Goal: Information Seeking & Learning: Find specific fact

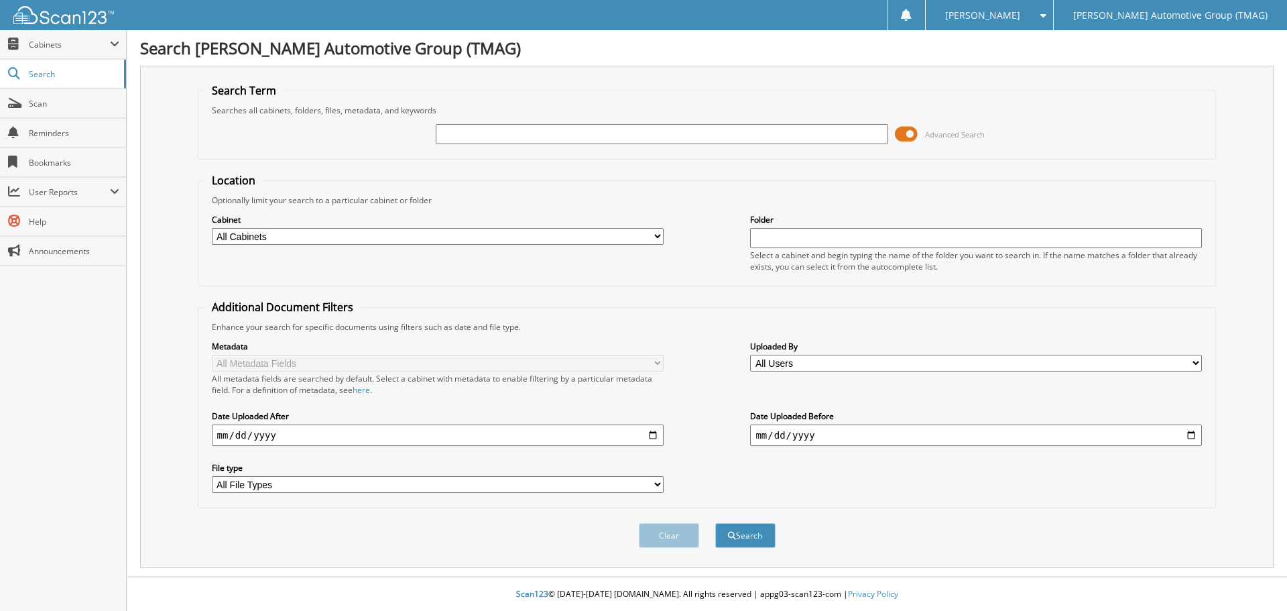
click at [471, 137] on input "text" at bounding box center [662, 134] width 452 height 20
type input "c25752"
click at [715, 523] on button "Search" at bounding box center [745, 535] width 60 height 25
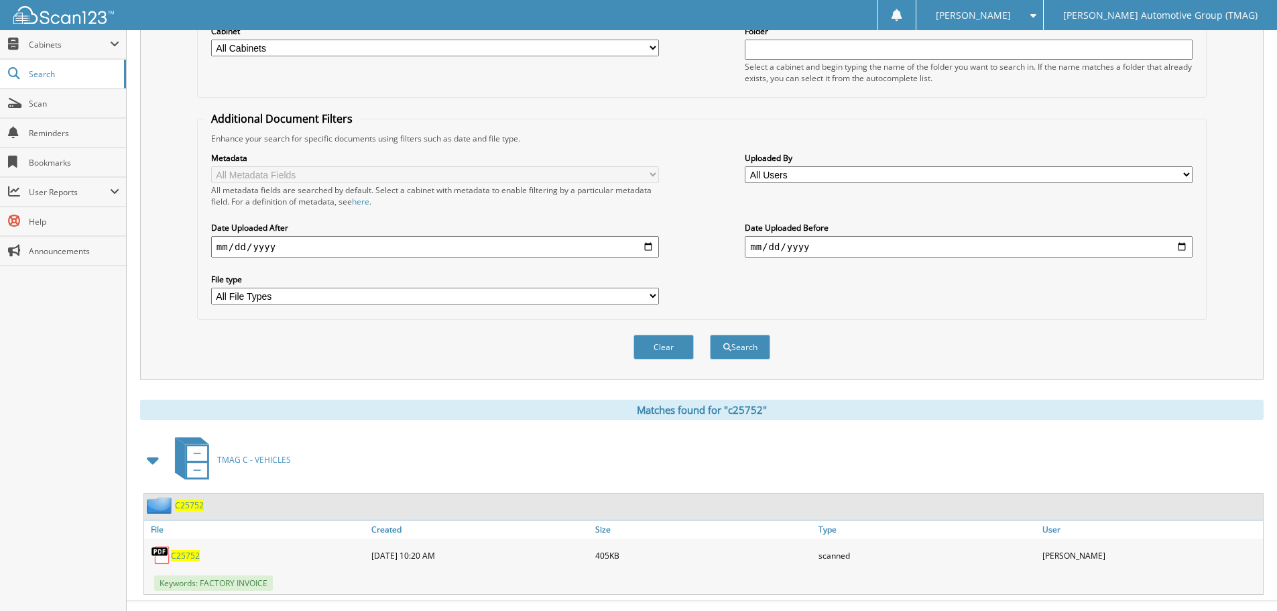
scroll to position [213, 0]
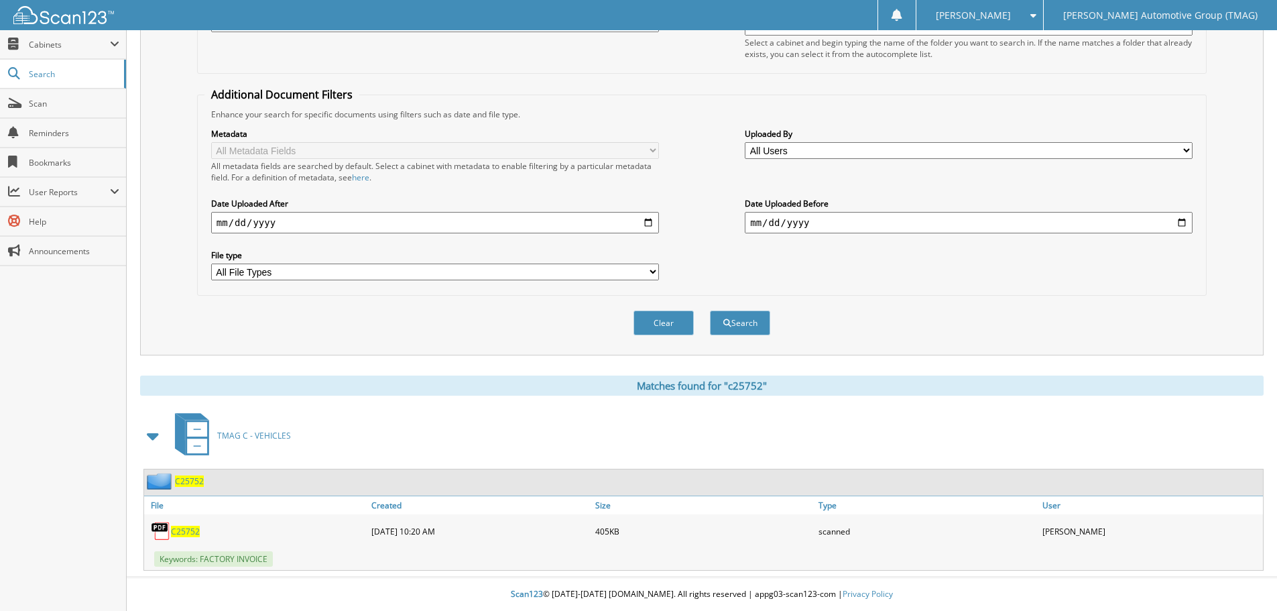
click at [194, 533] on span "C25752" at bounding box center [185, 531] width 29 height 11
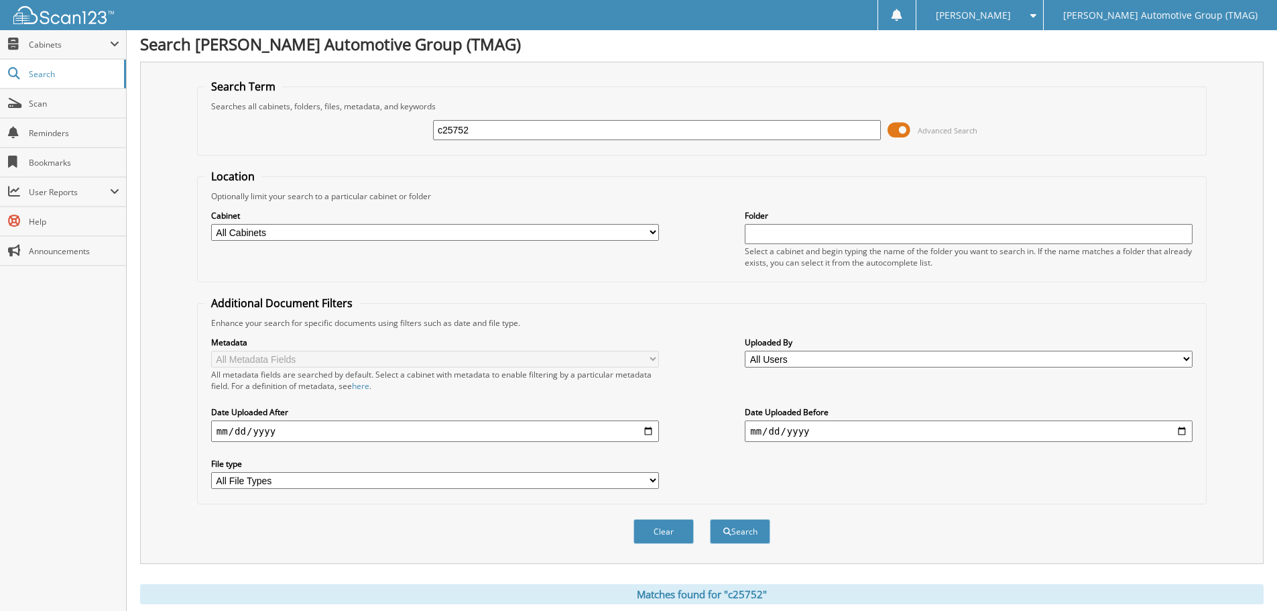
scroll to position [0, 0]
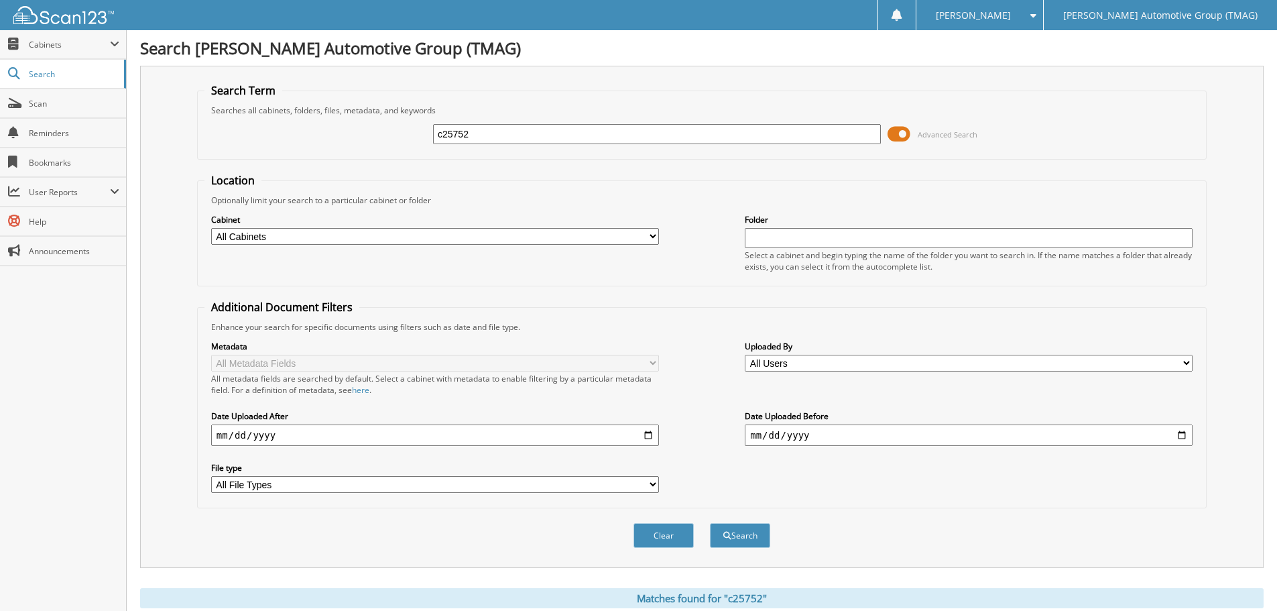
drag, startPoint x: 485, startPoint y: 135, endPoint x: 227, endPoint y: 137, distance: 258.1
click at [227, 137] on div "c25752 Advanced Search" at bounding box center [701, 134] width 995 height 36
click at [449, 131] on input "text" at bounding box center [657, 134] width 448 height 20
click at [441, 133] on input "text" at bounding box center [657, 134] width 448 height 20
click at [454, 135] on input "text" at bounding box center [657, 134] width 448 height 20
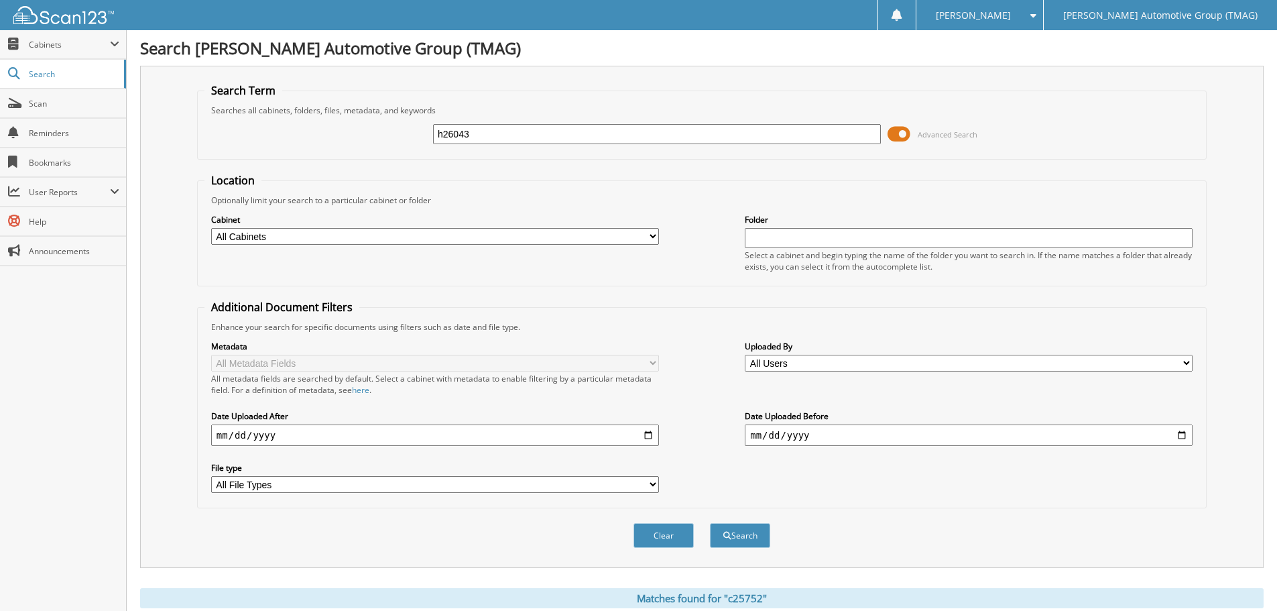
type input "h26043"
click at [710, 523] on button "Search" at bounding box center [740, 535] width 60 height 25
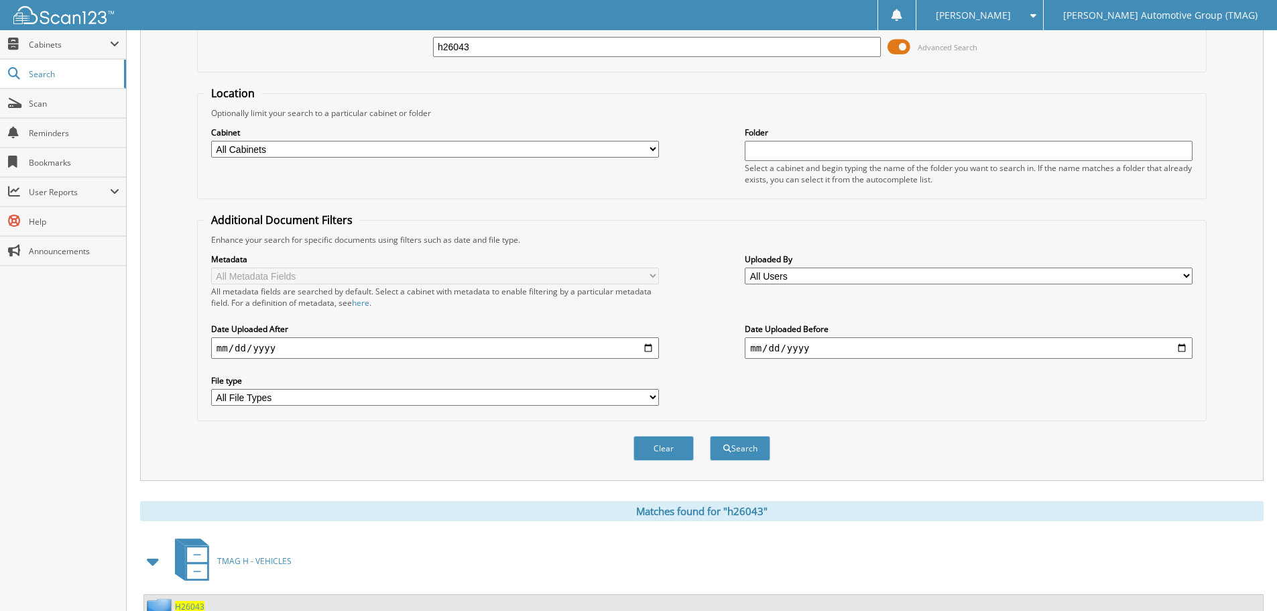
scroll to position [201, 0]
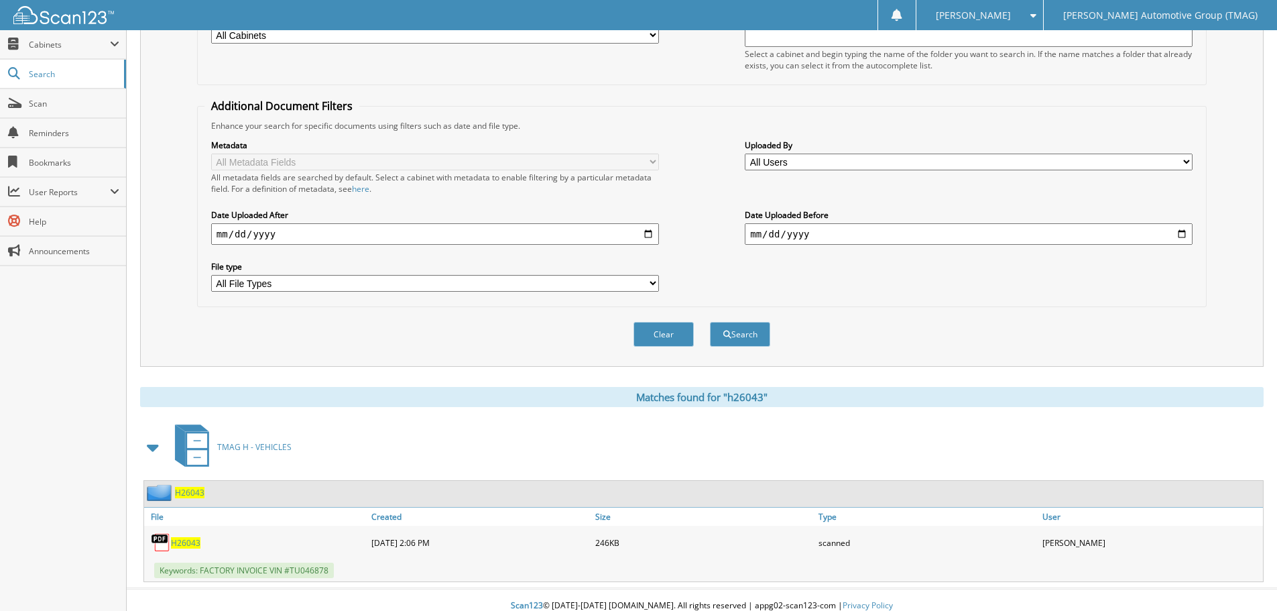
click at [190, 497] on span "H26043" at bounding box center [189, 492] width 29 height 11
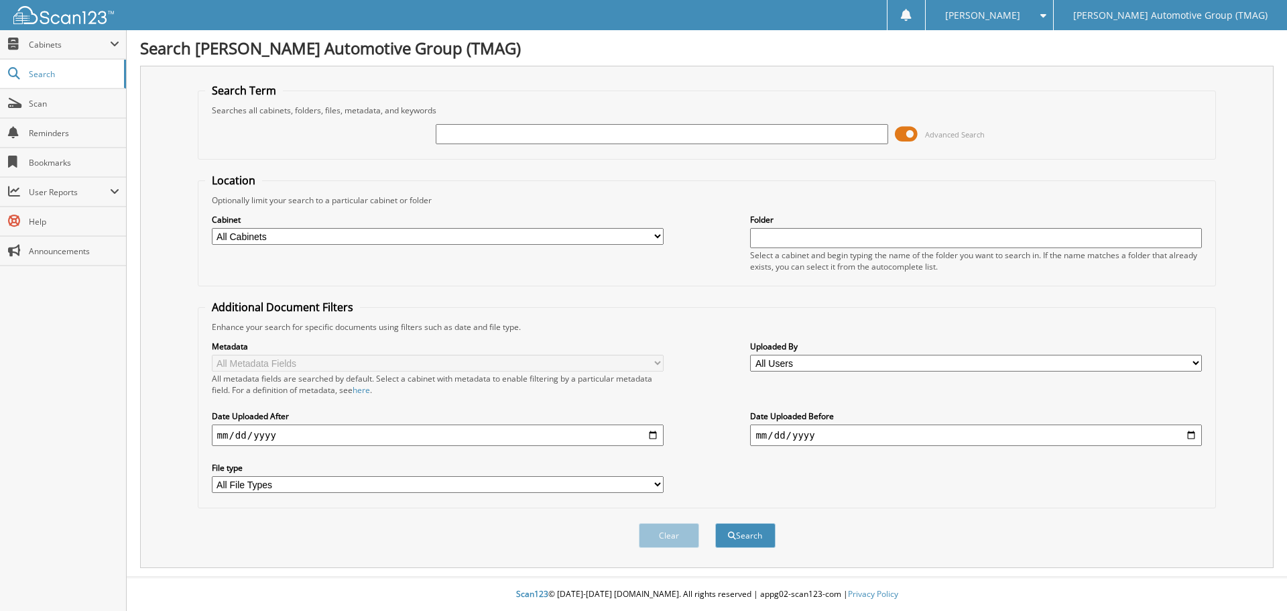
click at [459, 134] on input "text" at bounding box center [662, 134] width 452 height 20
click at [492, 137] on input "text" at bounding box center [662, 134] width 452 height 20
type input "h25413"
click at [715, 523] on button "Search" at bounding box center [745, 535] width 60 height 25
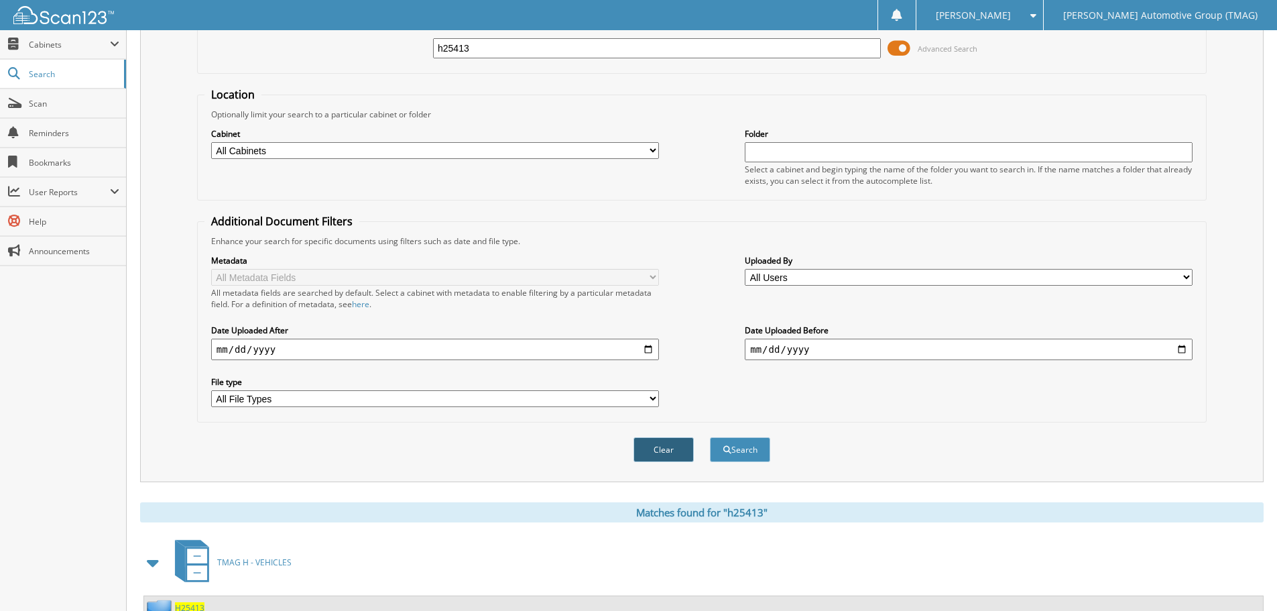
scroll to position [201, 0]
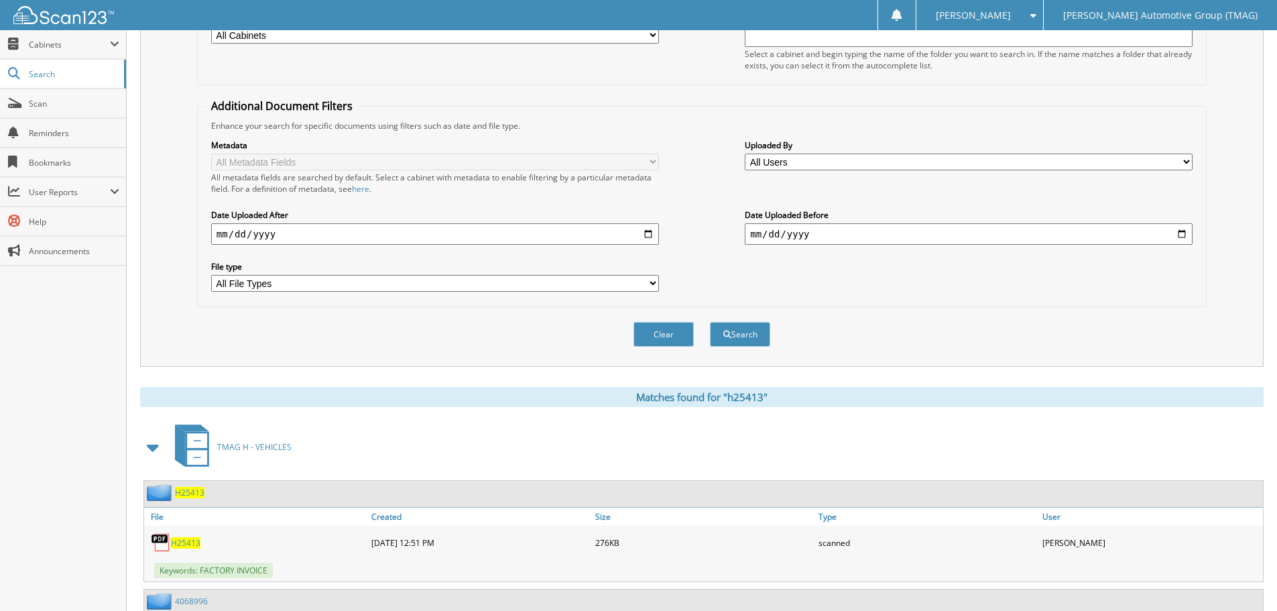
click at [191, 491] on span "H25413" at bounding box center [189, 492] width 29 height 11
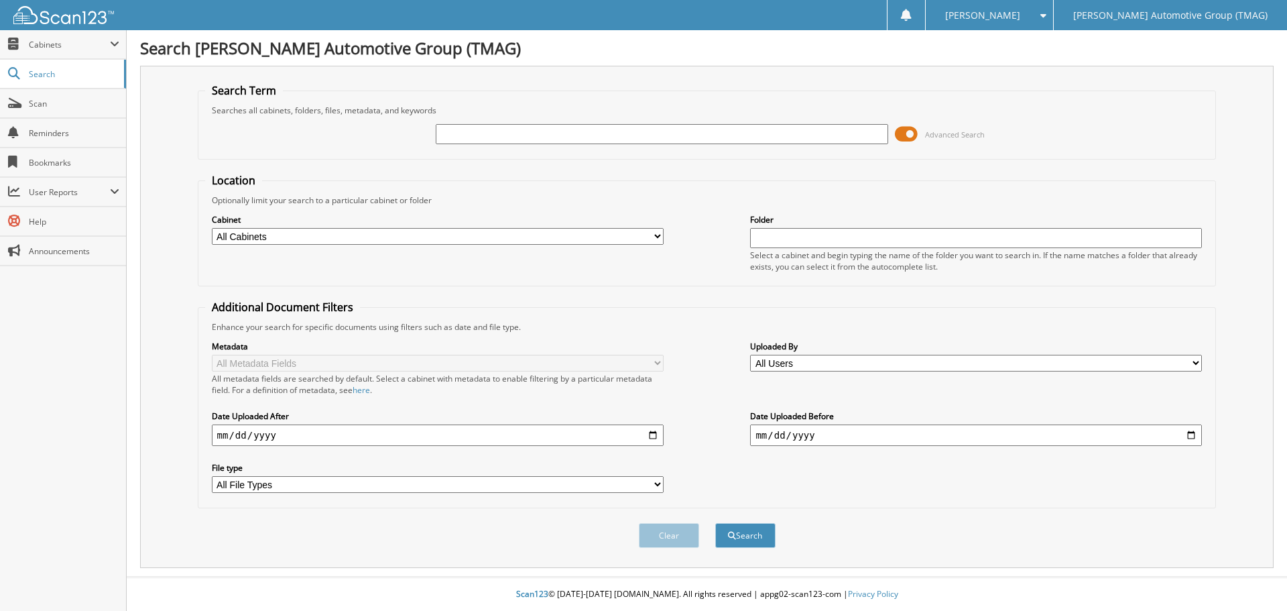
click at [445, 133] on input "text" at bounding box center [662, 134] width 452 height 20
type input "h25560"
click at [746, 538] on button "Search" at bounding box center [745, 535] width 60 height 25
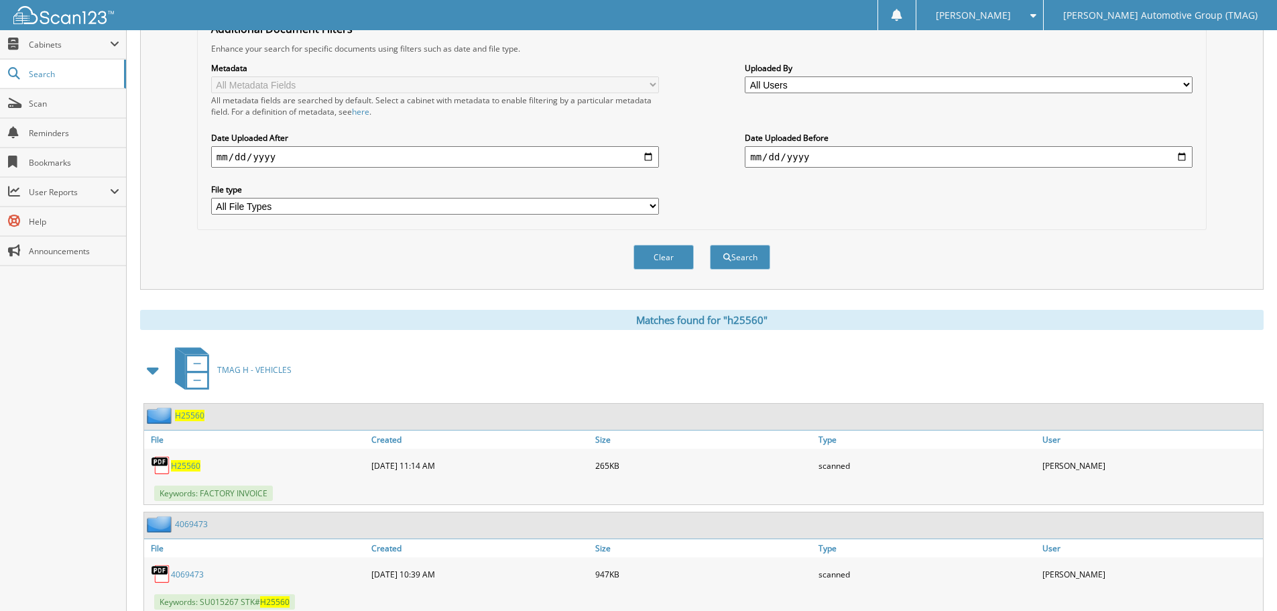
scroll to position [322, 0]
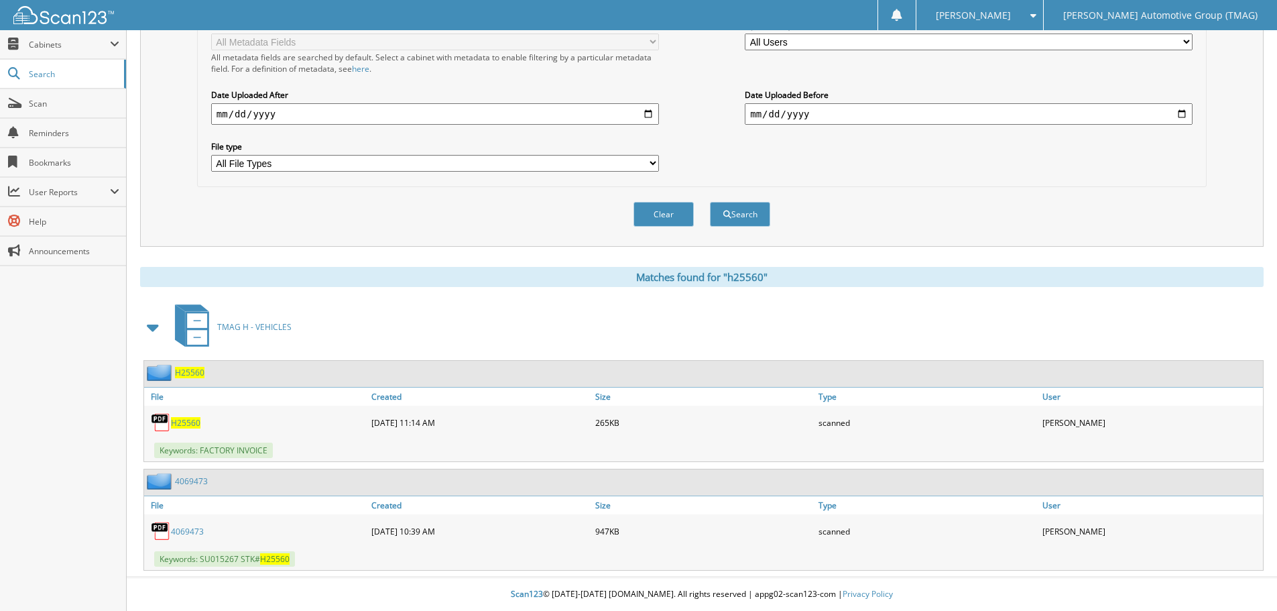
click at [182, 373] on span "H25560" at bounding box center [189, 372] width 29 height 11
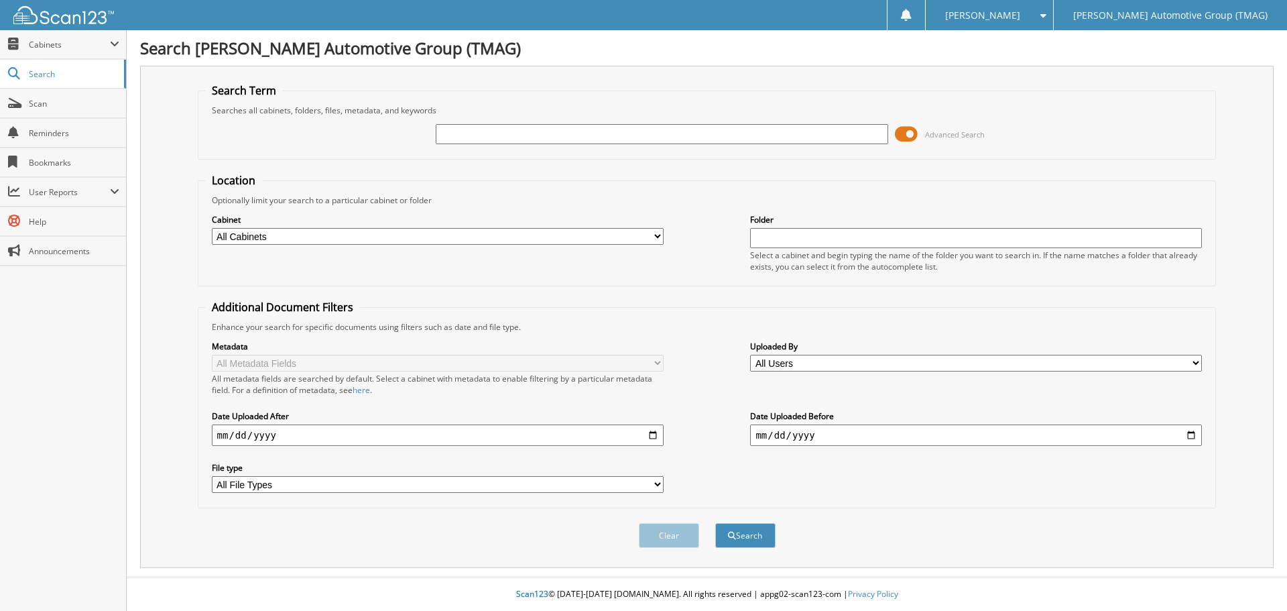
click at [446, 134] on input "text" at bounding box center [662, 134] width 452 height 20
type input "h25560"
click at [747, 531] on button "Search" at bounding box center [745, 535] width 60 height 25
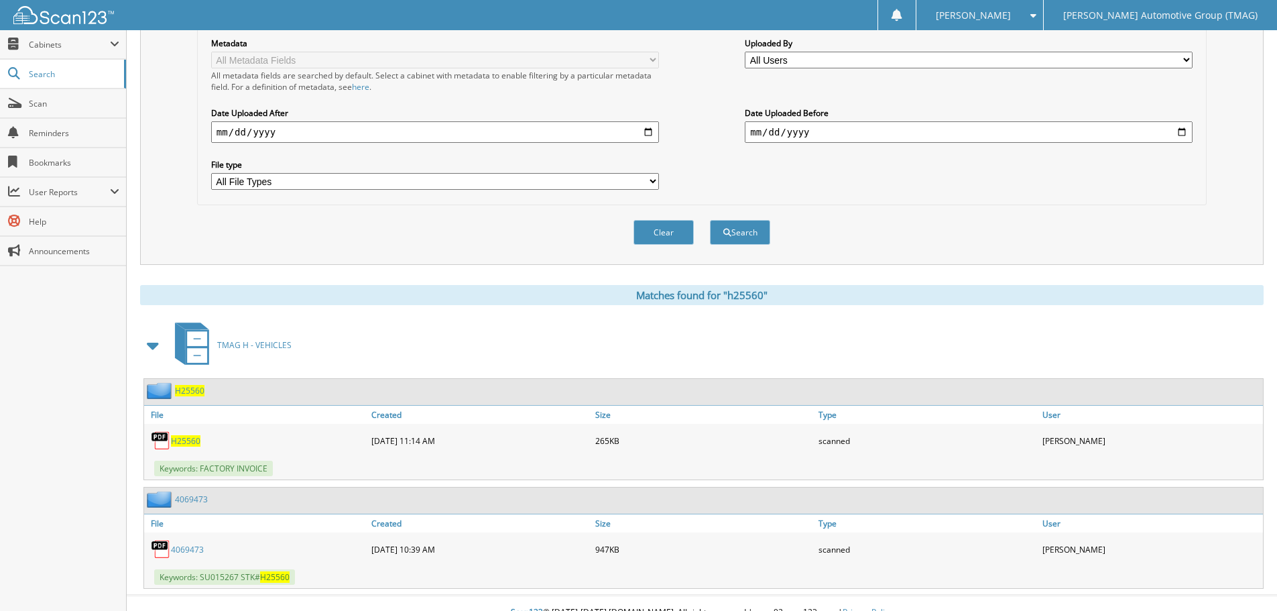
scroll to position [322, 0]
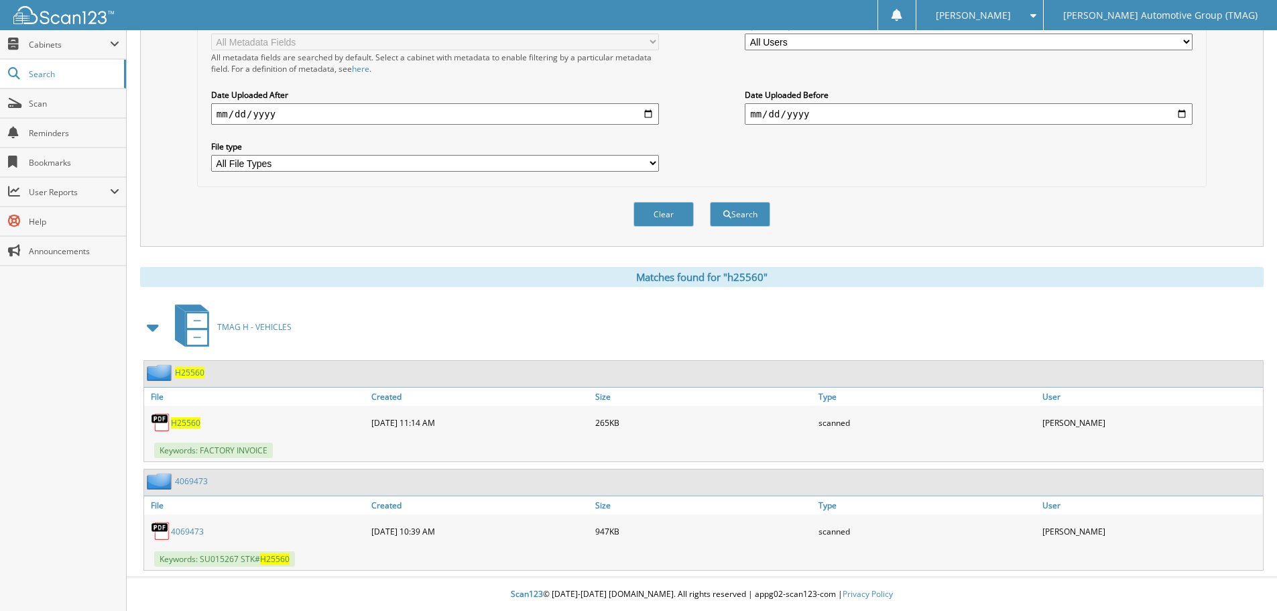
click at [196, 367] on span "H25560" at bounding box center [189, 372] width 29 height 11
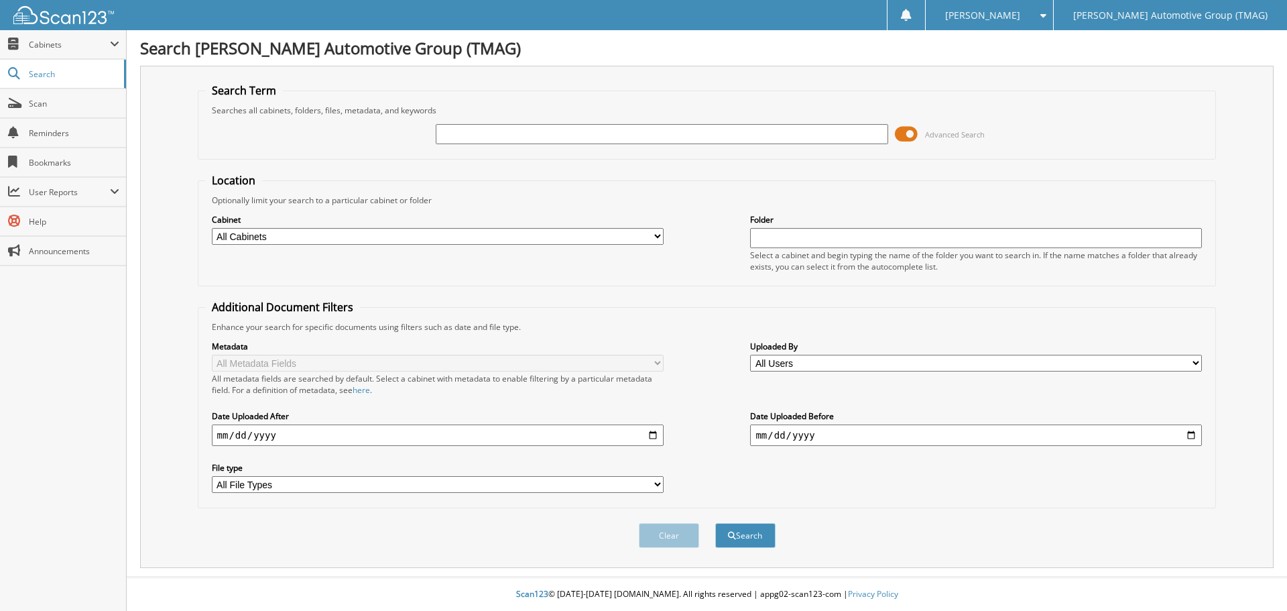
click at [458, 133] on input "text" at bounding box center [662, 134] width 452 height 20
type input "h25514"
click at [715, 523] on button "Search" at bounding box center [745, 535] width 60 height 25
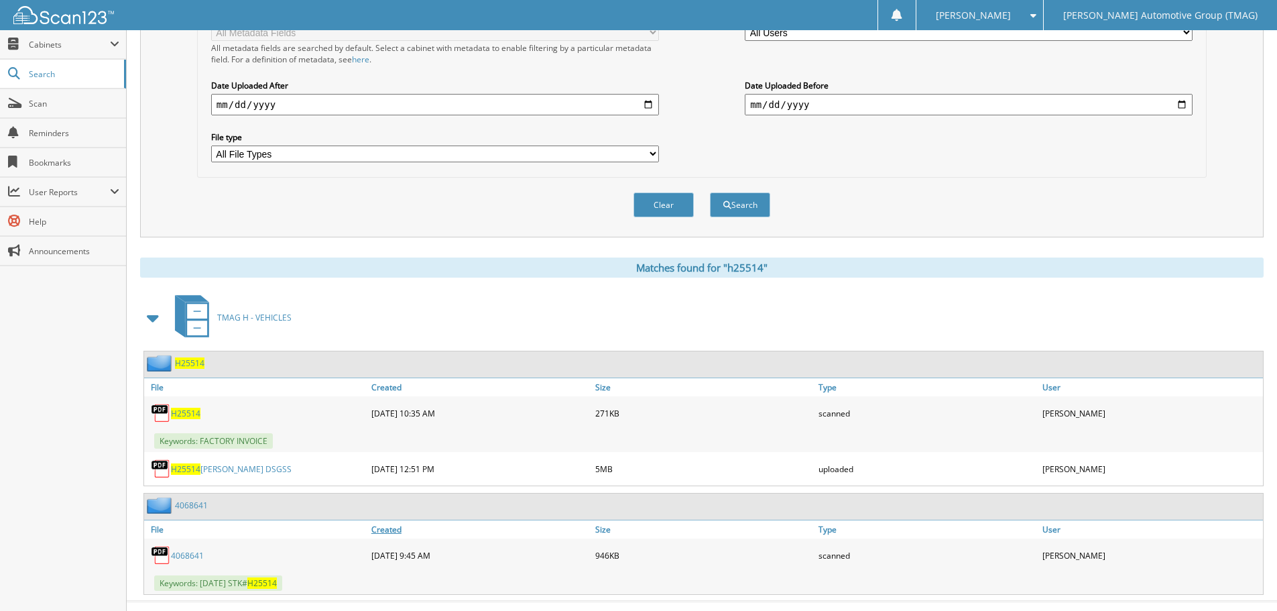
scroll to position [335, 0]
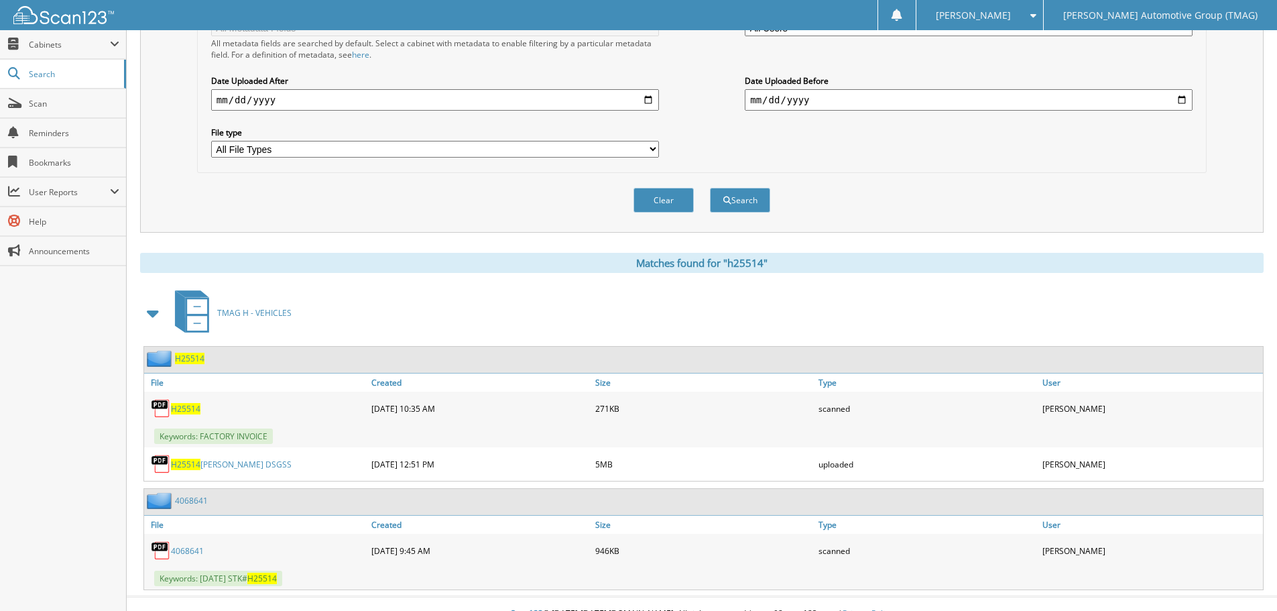
click at [190, 351] on div "H25514" at bounding box center [174, 358] width 60 height 17
click at [190, 358] on span "H25514" at bounding box center [189, 358] width 29 height 11
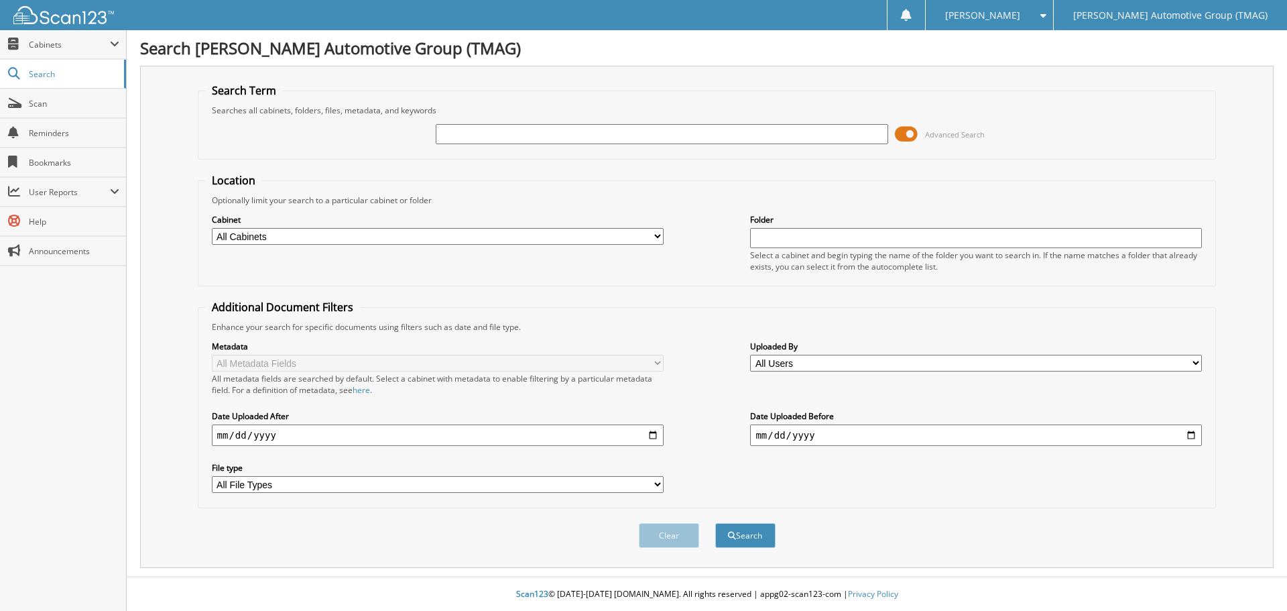
click at [453, 136] on input "text" at bounding box center [662, 134] width 452 height 20
type input "h25291"
click at [731, 538] on span "submit" at bounding box center [732, 536] width 8 height 8
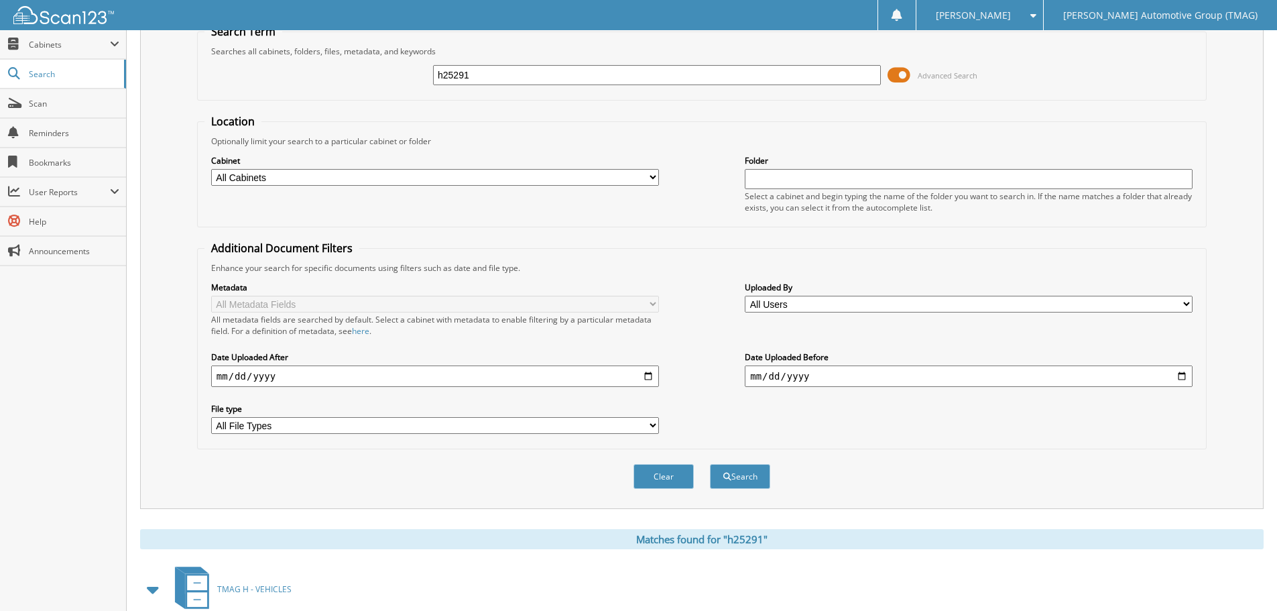
scroll to position [335, 0]
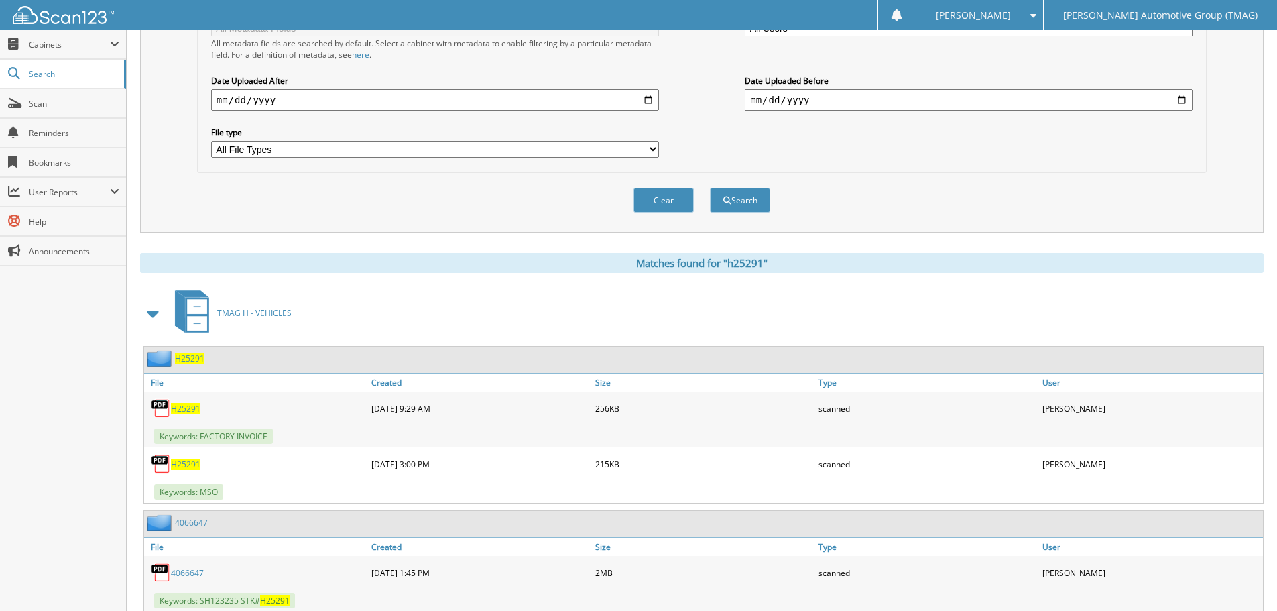
click at [193, 360] on span "H25291" at bounding box center [189, 358] width 29 height 11
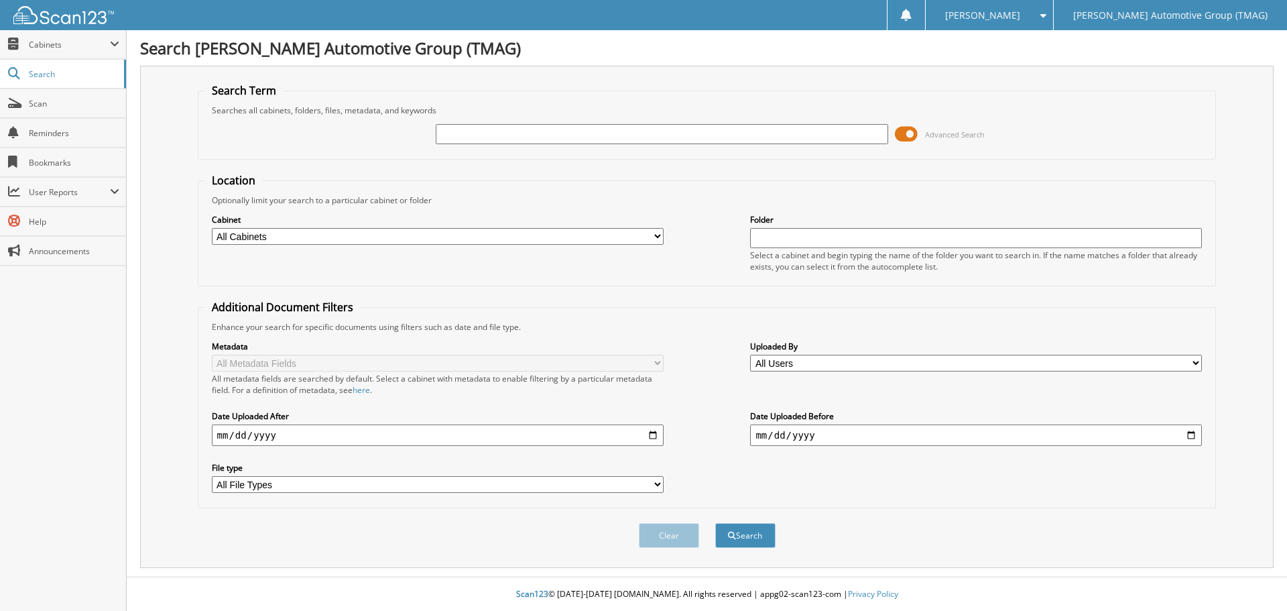
click at [462, 133] on input "text" at bounding box center [662, 134] width 452 height 20
type input "h25294"
click at [715, 523] on button "Search" at bounding box center [745, 535] width 60 height 25
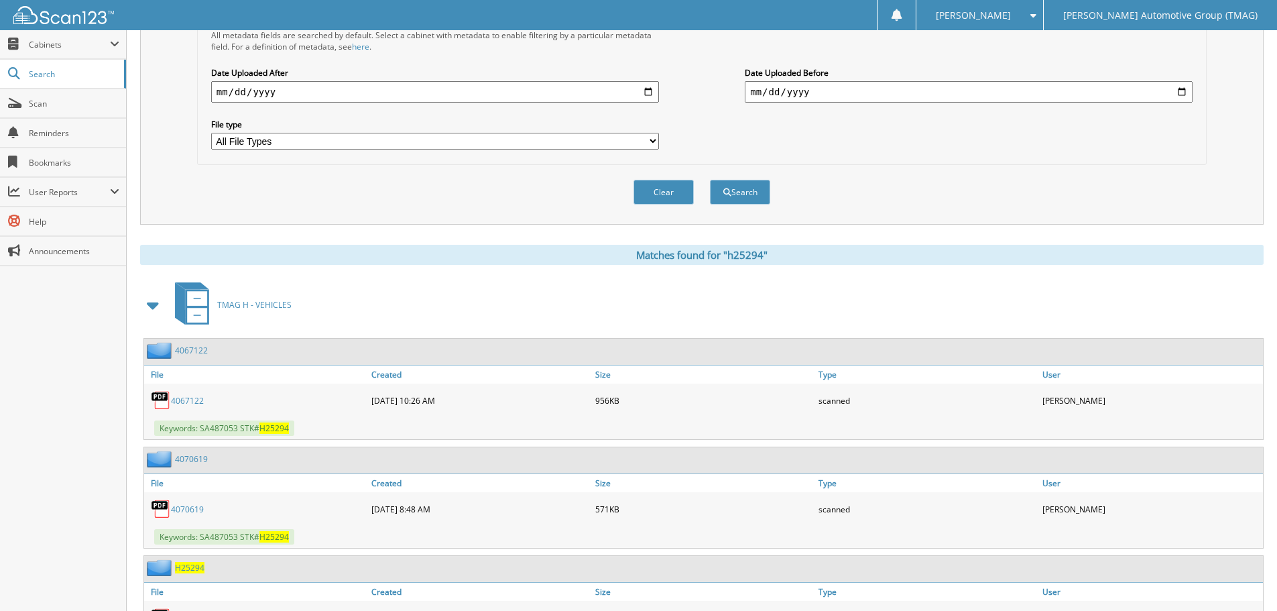
scroll to position [430, 0]
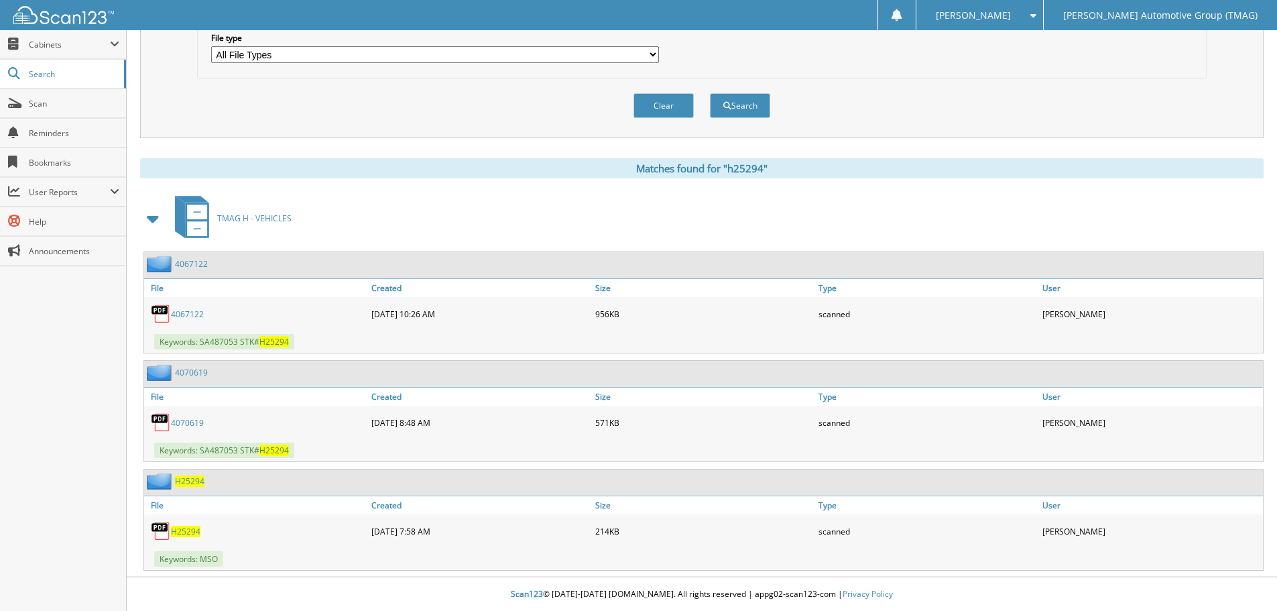
click at [192, 480] on span "H25294" at bounding box center [189, 480] width 29 height 11
